Goal: Task Accomplishment & Management: Complete application form

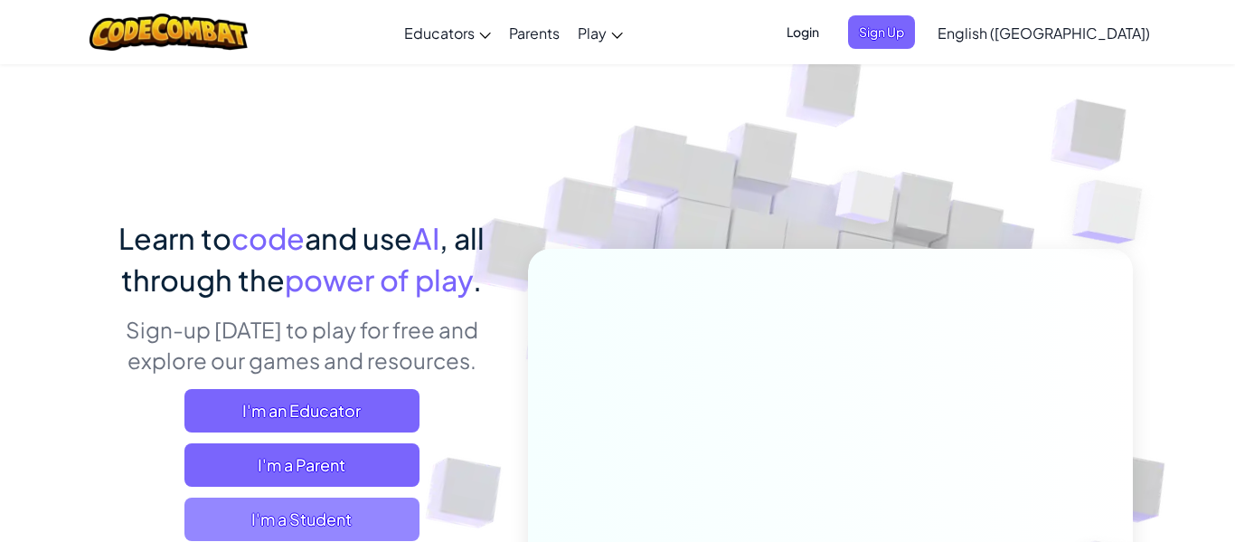
click at [279, 520] on span "I'm a Student" at bounding box center [301, 518] width 235 height 43
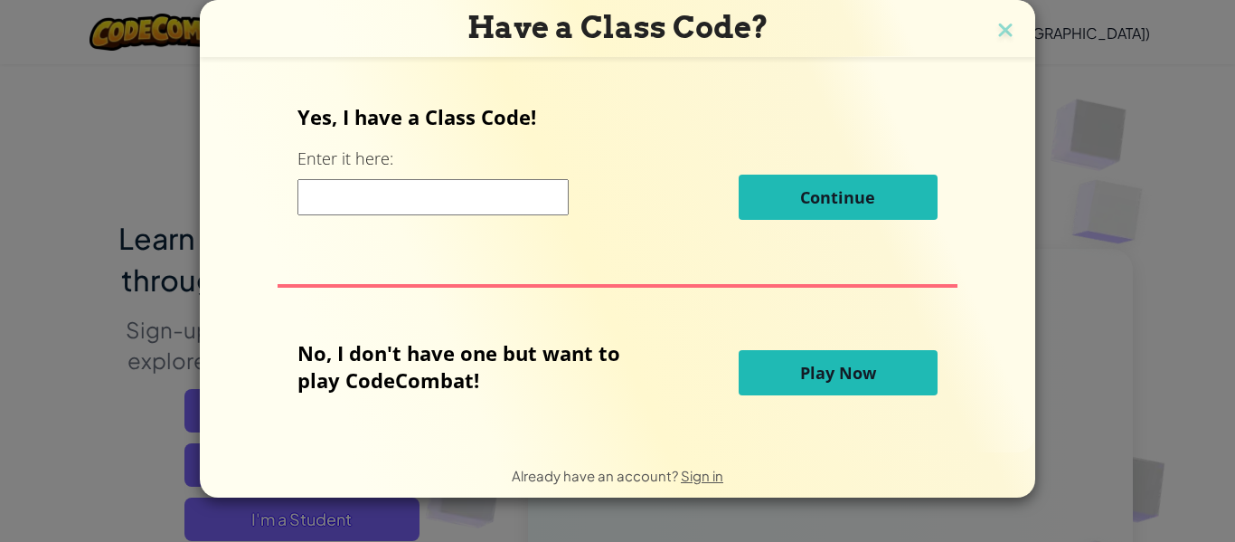
click at [848, 363] on span "Play Now" at bounding box center [838, 373] width 76 height 22
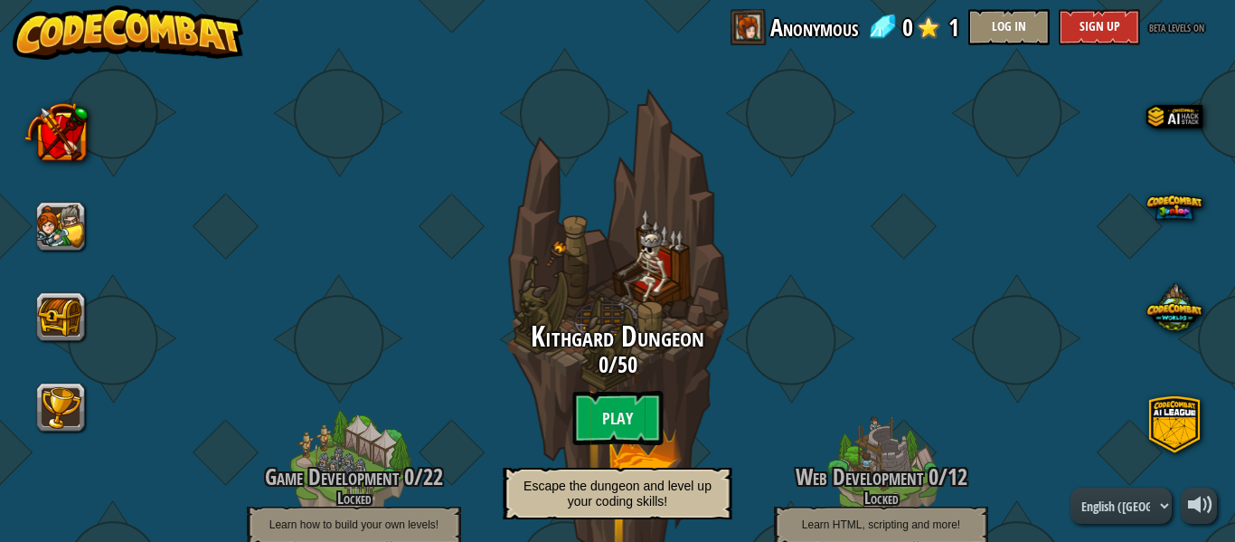
click at [628, 340] on span "Kithgard Dungeon" at bounding box center [618, 335] width 174 height 39
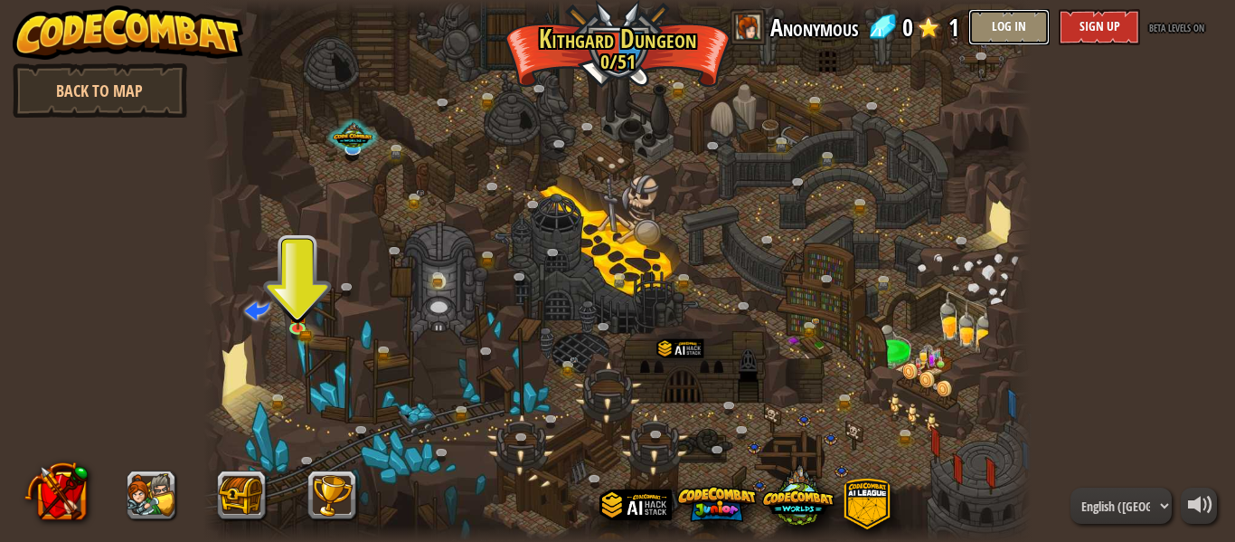
click at [1023, 20] on button "Log In" at bounding box center [1008, 27] width 81 height 36
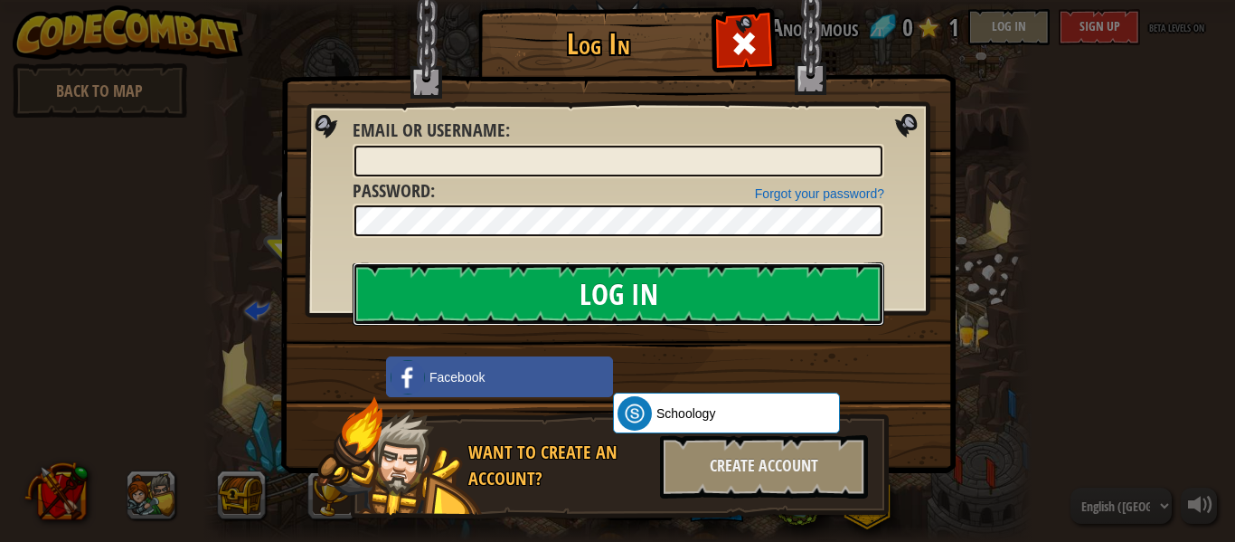
click at [540, 309] on input "Log In" at bounding box center [619, 293] width 532 height 63
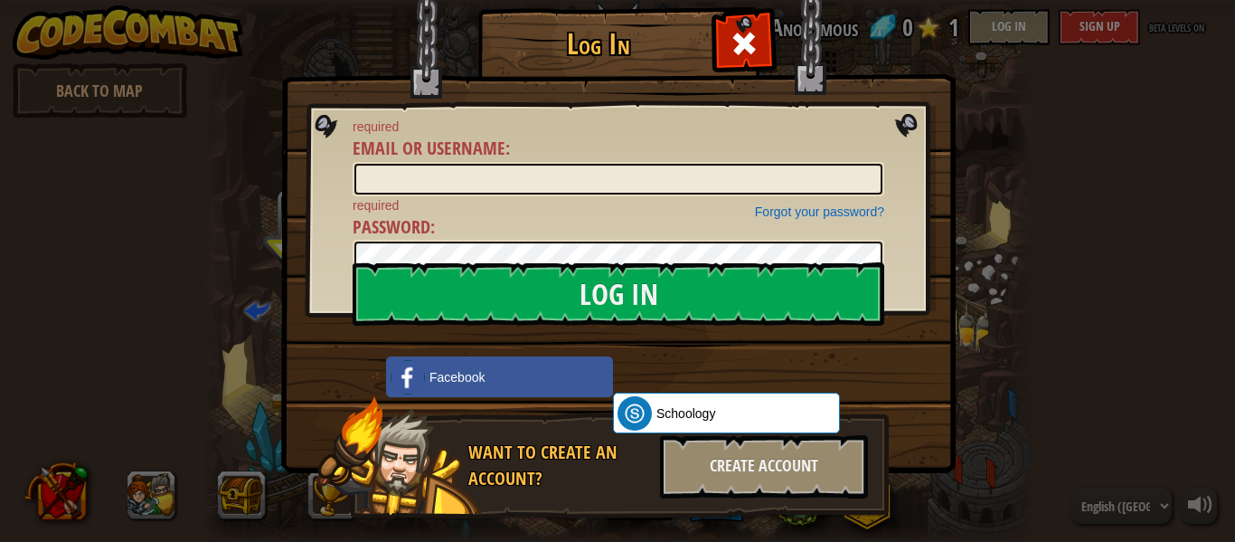
click at [560, 162] on div at bounding box center [619, 179] width 532 height 34
click at [488, 179] on input "Email or Username :" at bounding box center [618, 179] width 528 height 31
click at [806, 165] on input "Email or Username :" at bounding box center [618, 179] width 528 height 31
click at [762, 43] on div at bounding box center [743, 41] width 57 height 57
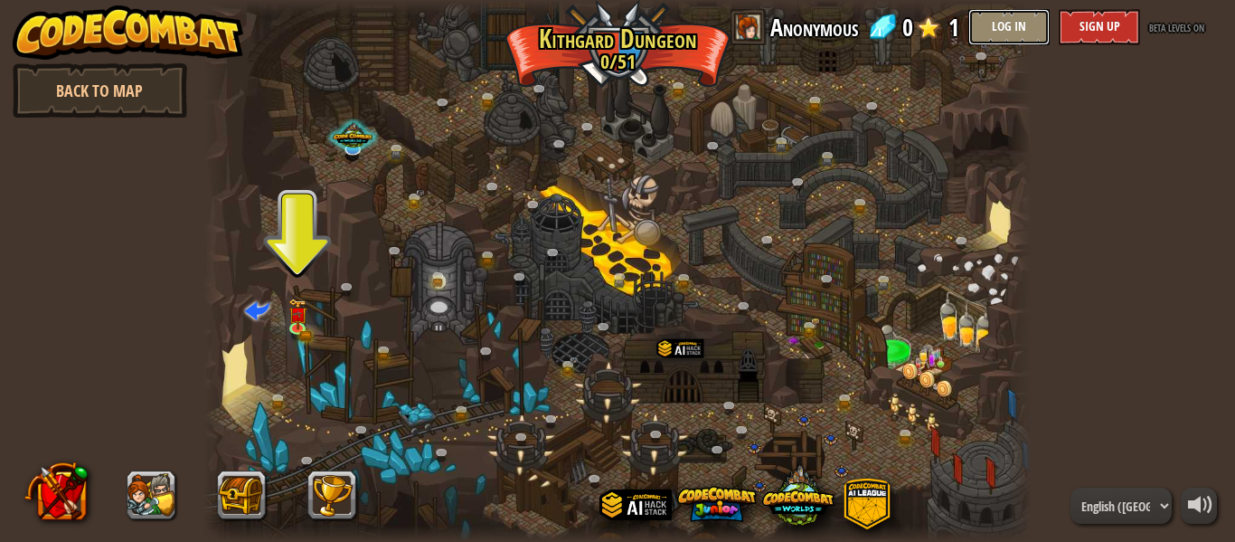
click at [1001, 39] on button "Log In" at bounding box center [1008, 27] width 81 height 36
